Goal: Information Seeking & Learning: Learn about a topic

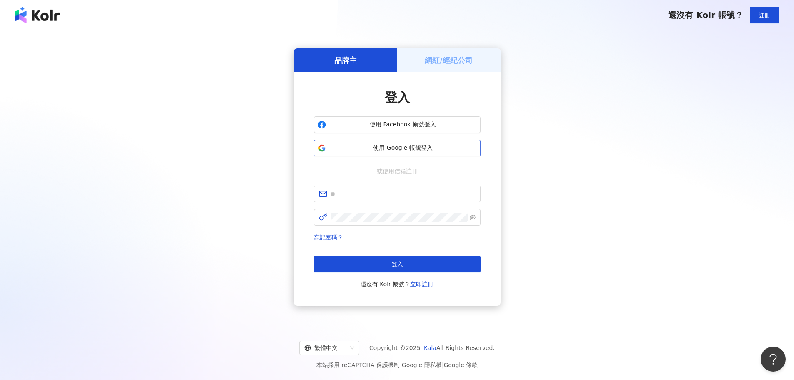
click at [400, 150] on span "使用 Google 帳號登入" at bounding box center [402, 148] width 147 height 8
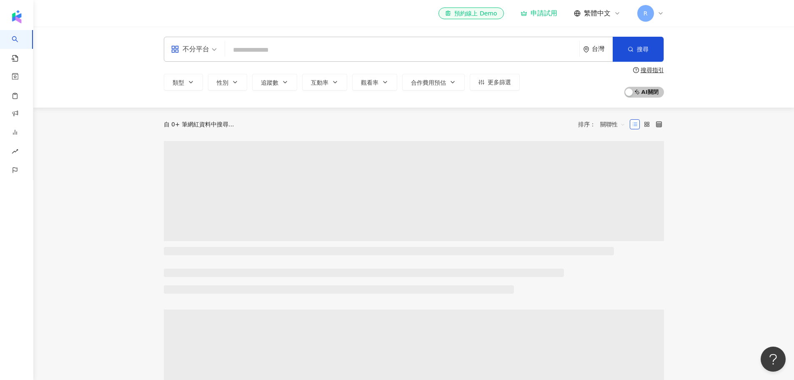
click at [302, 51] on input "search" at bounding box center [401, 50] width 347 height 16
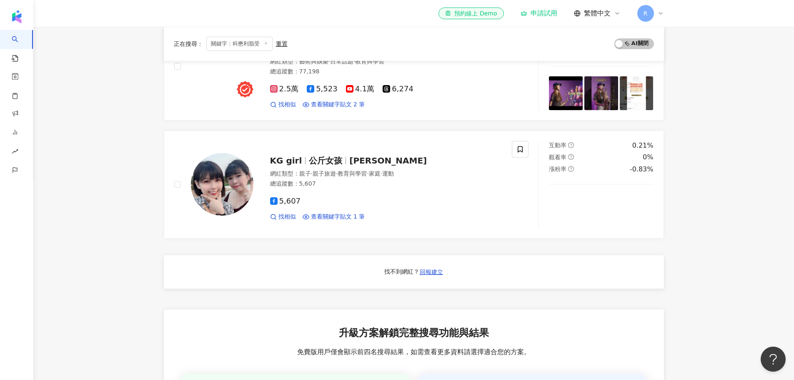
scroll to position [292, 0]
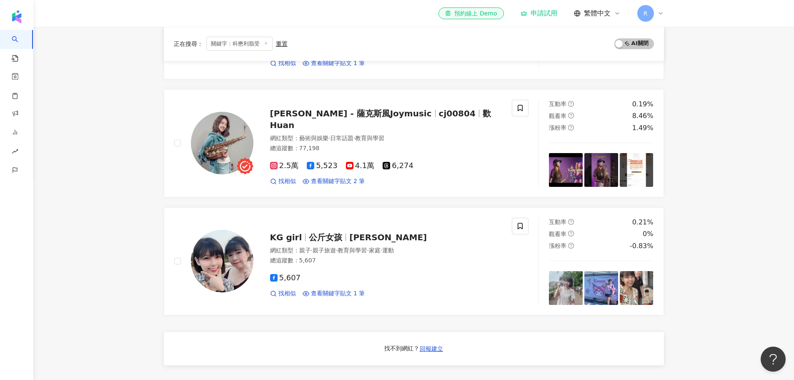
type input "*****"
